Goal: Check status

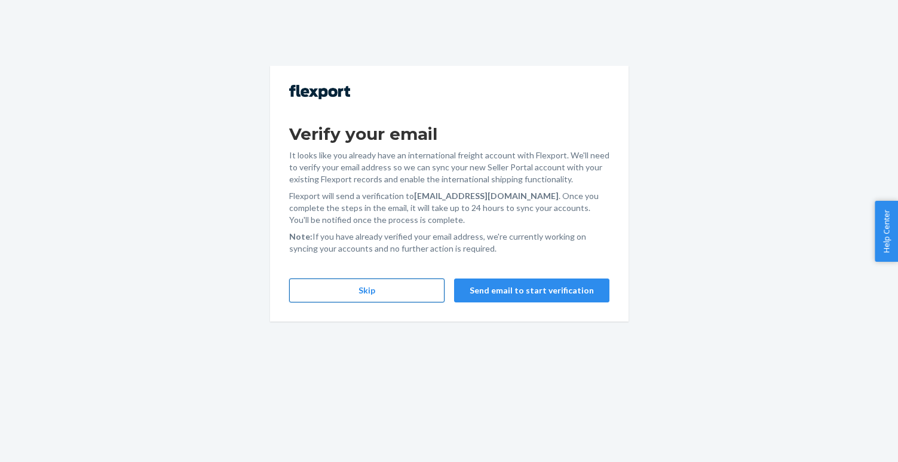
click at [426, 290] on button "Skip" at bounding box center [366, 290] width 155 height 24
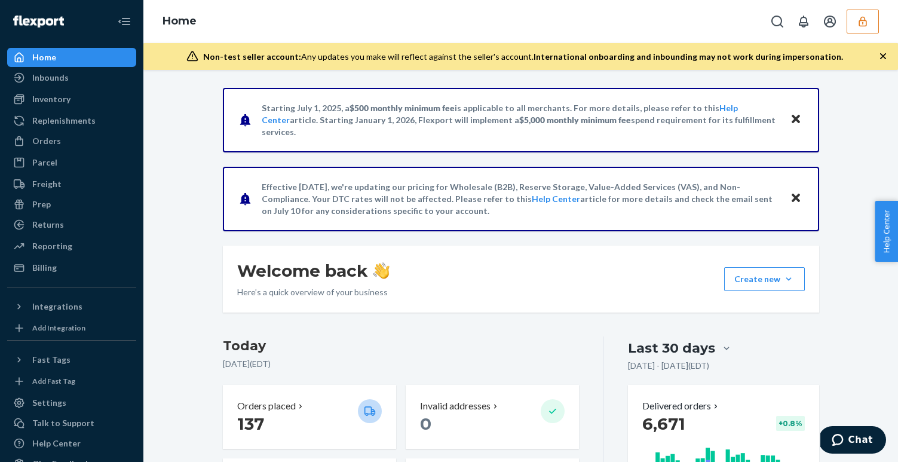
click at [865, 19] on icon "button" at bounding box center [863, 22] width 12 height 12
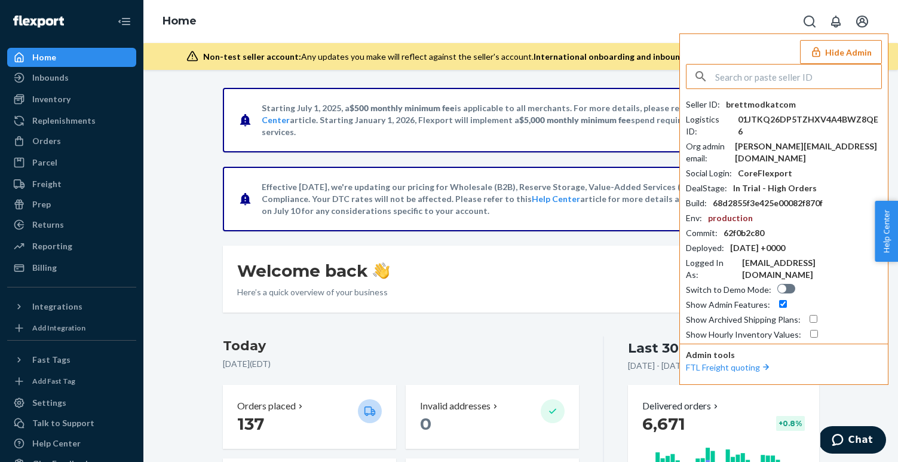
click at [780, 74] on input "text" at bounding box center [798, 77] width 166 height 24
click at [803, 76] on input "[EMAIL_ADDRESS][DOMAIN_NAME]" at bounding box center [798, 77] width 166 height 24
click at [813, 76] on input "[EMAIL_ADDRESS][DOMAIN_NAME]" at bounding box center [798, 77] width 166 height 24
drag, startPoint x: 742, startPoint y: 78, endPoint x: 703, endPoint y: 79, distance: 39.5
click at [703, 79] on div "[EMAIL_ADDRESS][DOMAIN_NAME]" at bounding box center [784, 77] width 195 height 24
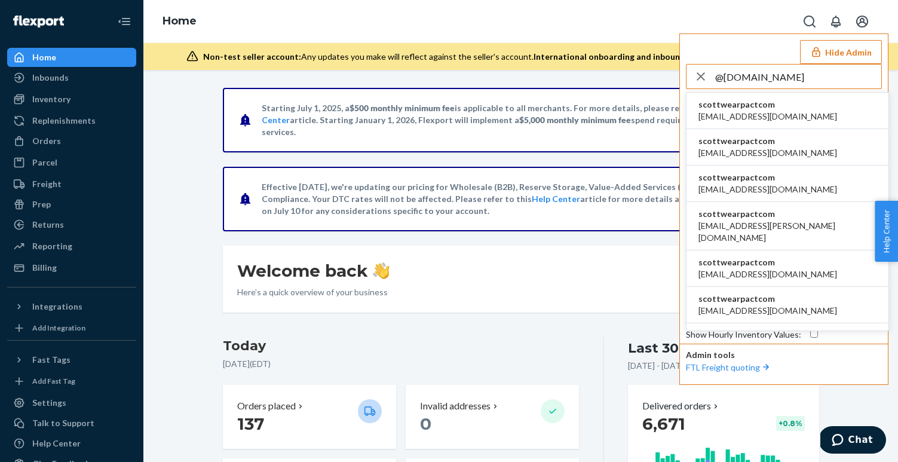
type input "@[DOMAIN_NAME]"
click at [776, 113] on span "[EMAIL_ADDRESS][DOMAIN_NAME]" at bounding box center [768, 117] width 139 height 12
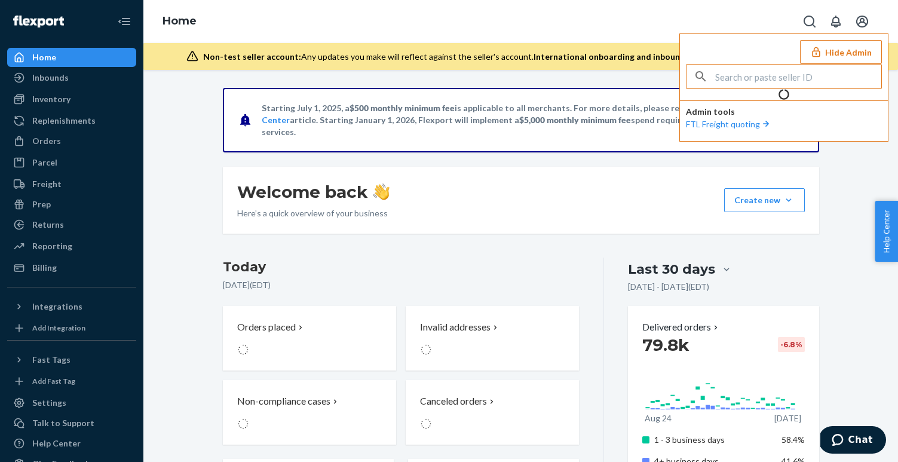
click at [761, 75] on input "text" at bounding box center [798, 77] width 166 height 24
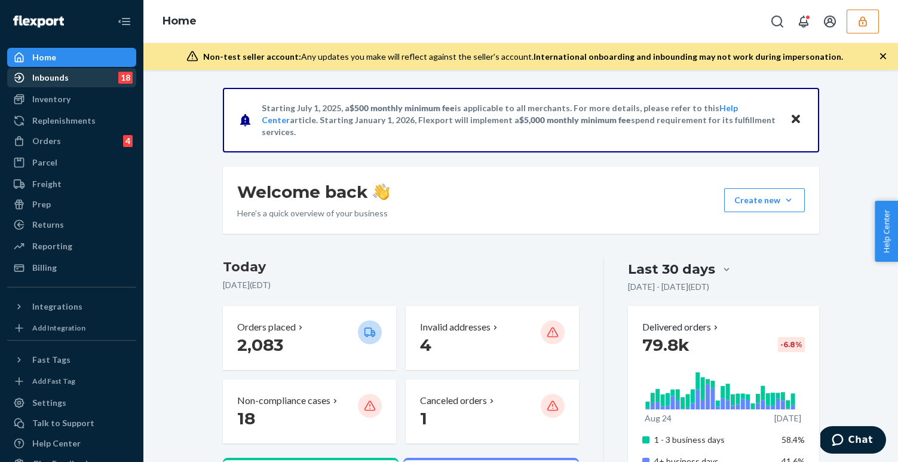
click at [84, 84] on div "Inbounds 18" at bounding box center [71, 77] width 127 height 17
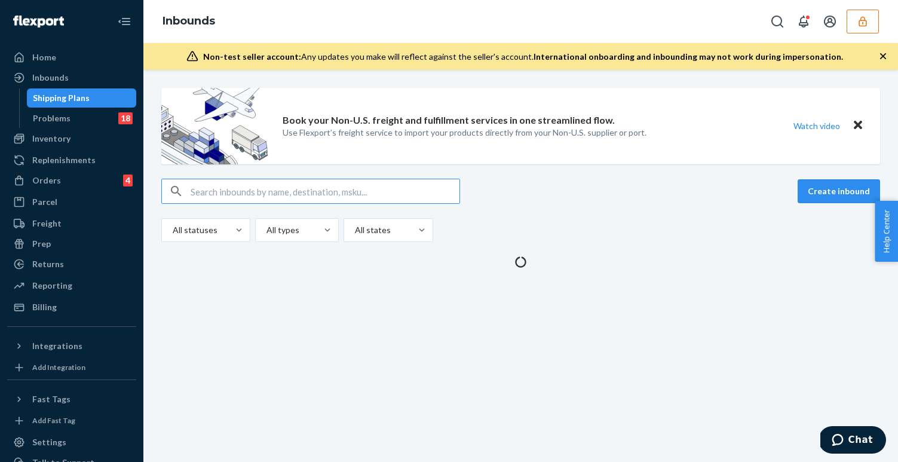
click at [856, 26] on button "button" at bounding box center [863, 22] width 32 height 24
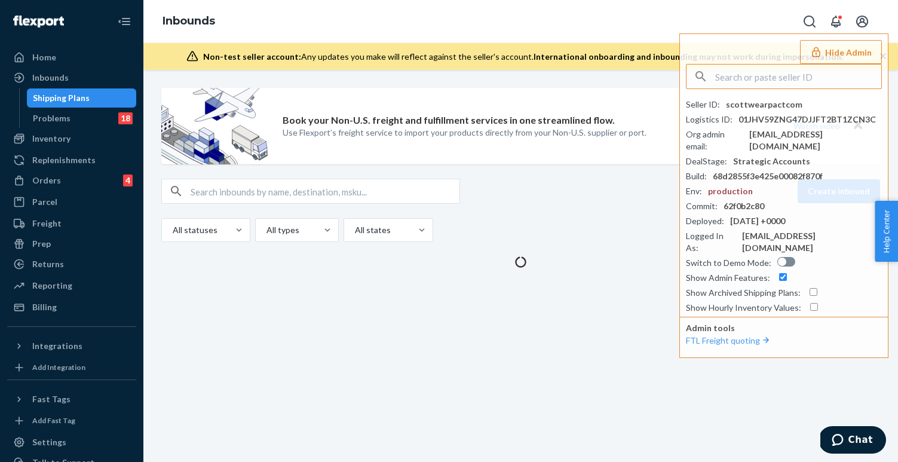
click at [357, 189] on input "text" at bounding box center [325, 191] width 269 height 24
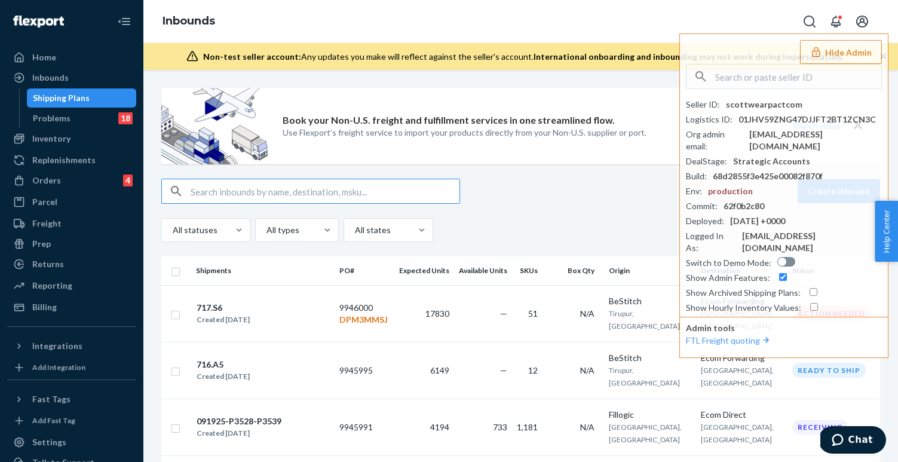
click at [312, 192] on input "text" at bounding box center [325, 191] width 269 height 24
paste input "9900856"
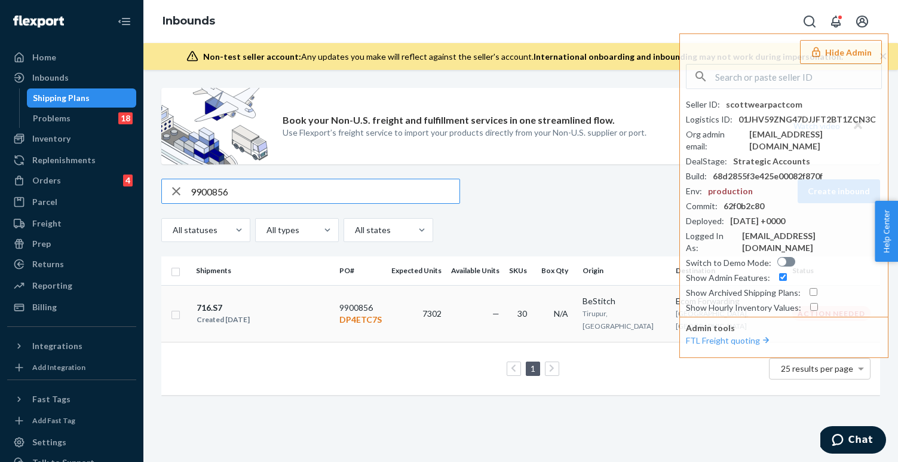
type input "9900856"
click at [312, 304] on div "716.S7 Created Aug 15, 2025" at bounding box center [263, 313] width 134 height 25
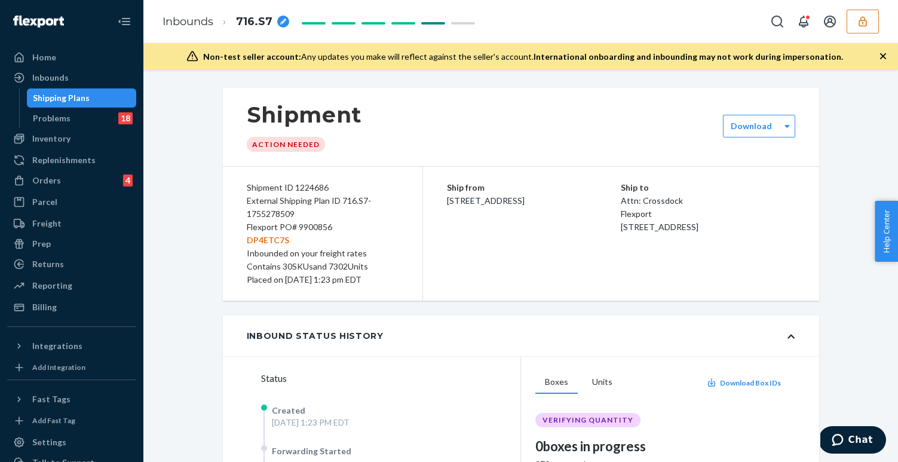
click at [316, 228] on div "Flexport PO# 9900856 DP4ETC7S" at bounding box center [323, 234] width 152 height 26
copy div "9900856"
